Goal: Use online tool/utility: Utilize a website feature to perform a specific function

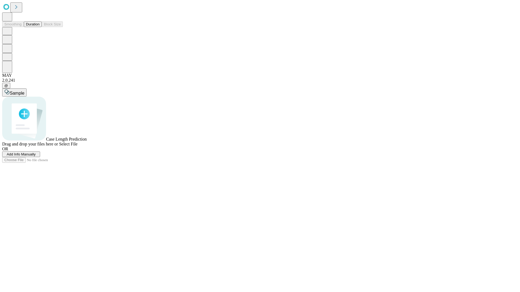
click at [40, 27] on button "Duration" at bounding box center [33, 24] width 18 height 6
click at [77, 146] on span "Select File" at bounding box center [68, 144] width 18 height 5
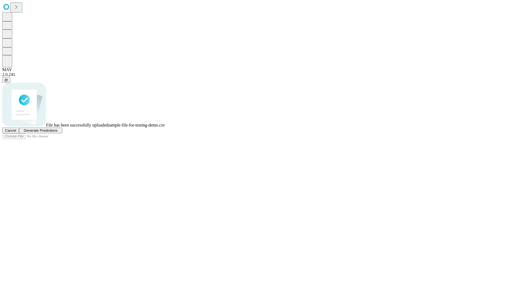
click at [57, 133] on span "Generate Predictions" at bounding box center [41, 131] width 34 height 4
